Goal: Check status: Check status

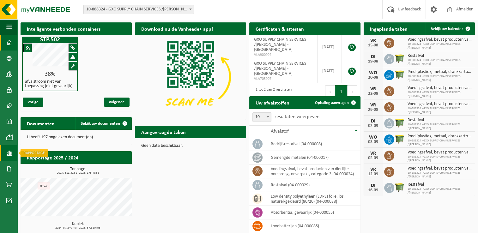
click at [10, 156] on span at bounding box center [9, 153] width 6 height 16
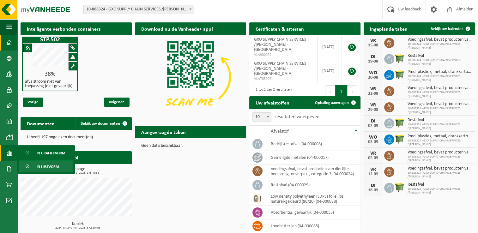
click at [60, 164] on link "In lijstvorm" at bounding box center [46, 166] width 54 height 12
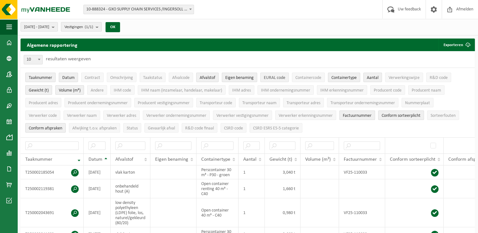
click at [281, 80] on span "EURAL code" at bounding box center [274, 77] width 21 height 5
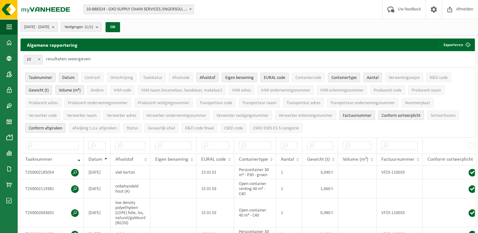
click at [57, 26] on b "submit" at bounding box center [55, 26] width 6 height 9
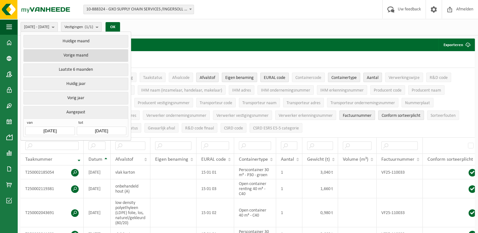
click at [80, 53] on button "Vorige maand" at bounding box center [75, 55] width 104 height 13
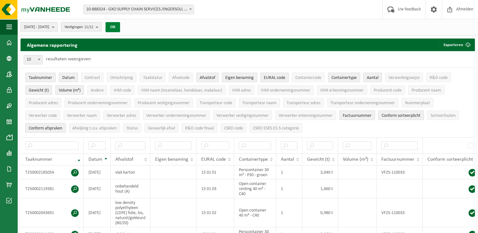
click at [120, 23] on button "OK" at bounding box center [112, 27] width 15 height 10
click at [189, 11] on span at bounding box center [190, 9] width 6 height 8
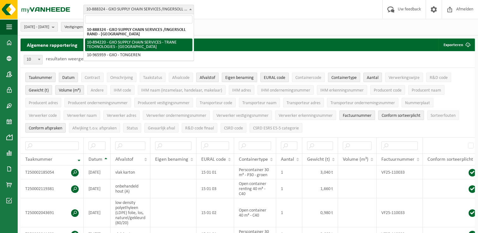
select select "116241"
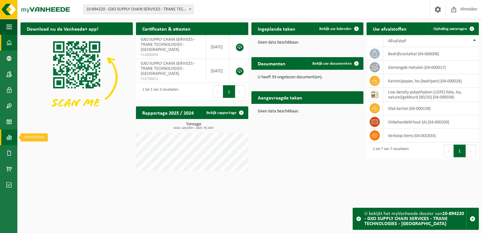
click at [8, 140] on span at bounding box center [9, 137] width 6 height 16
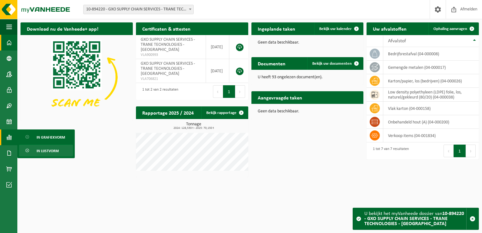
click at [54, 155] on span "In lijstvorm" at bounding box center [48, 151] width 22 height 12
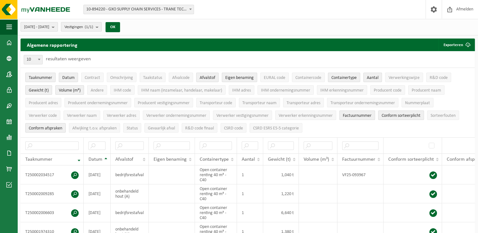
click at [57, 26] on b "submit" at bounding box center [55, 26] width 6 height 9
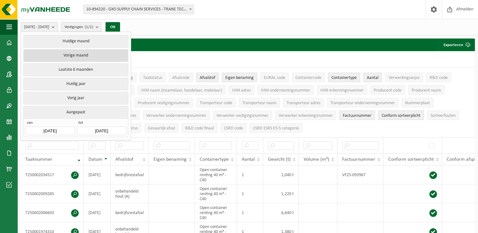
click at [78, 56] on button "Vorige maand" at bounding box center [75, 55] width 104 height 13
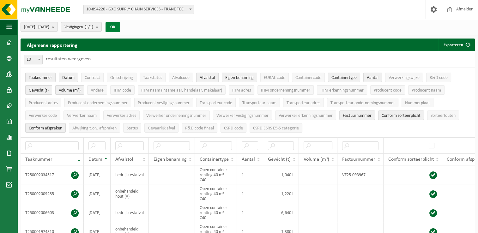
click at [120, 27] on button "OK" at bounding box center [112, 27] width 15 height 10
